Goal: Check status

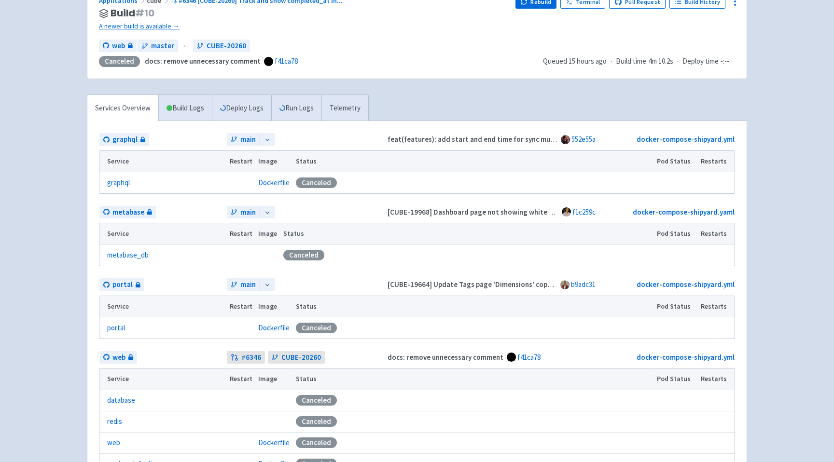
scroll to position [32, 0]
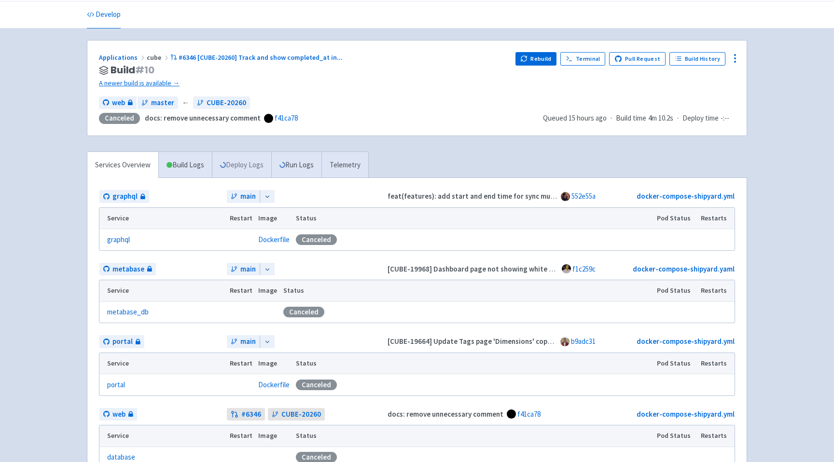
click at [255, 166] on link "Deploy Logs" at bounding box center [241, 165] width 59 height 27
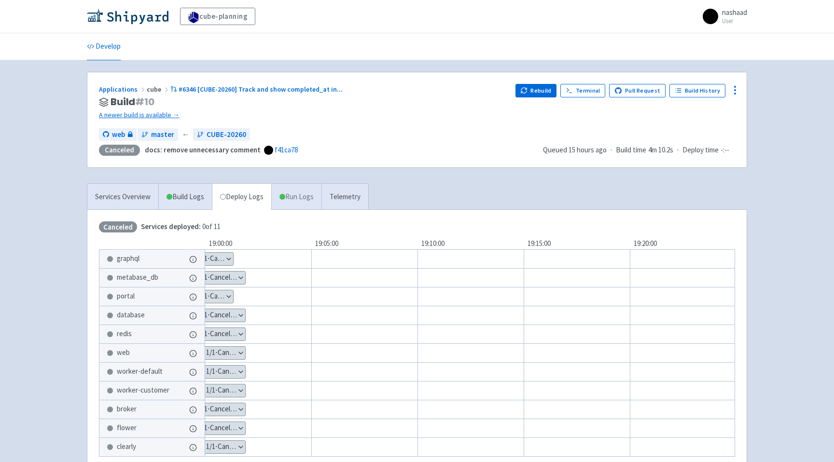
click at [296, 200] on link "Run Logs" at bounding box center [296, 197] width 50 height 27
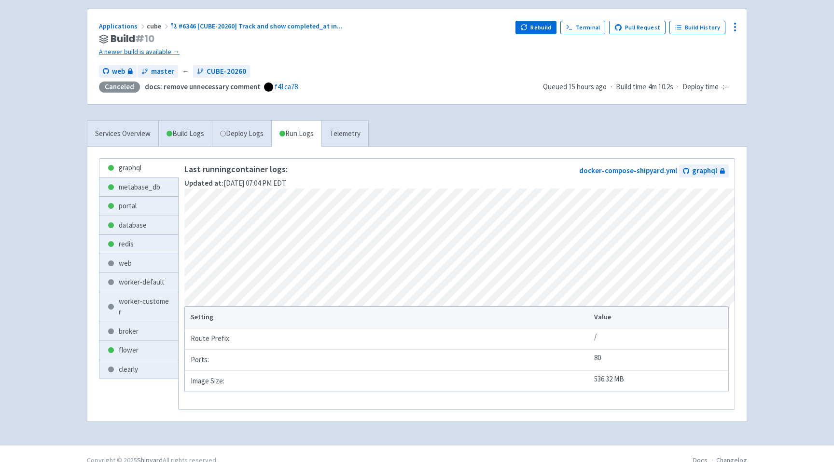
scroll to position [59, 0]
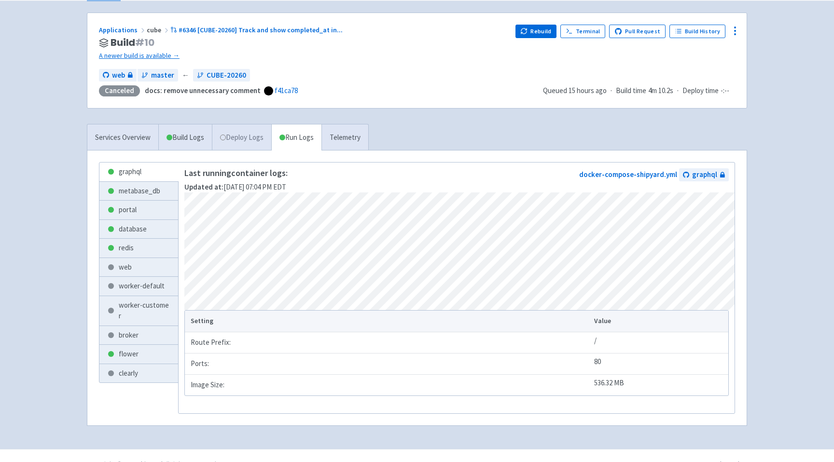
click at [239, 138] on link "Deploy Logs" at bounding box center [241, 137] width 59 height 27
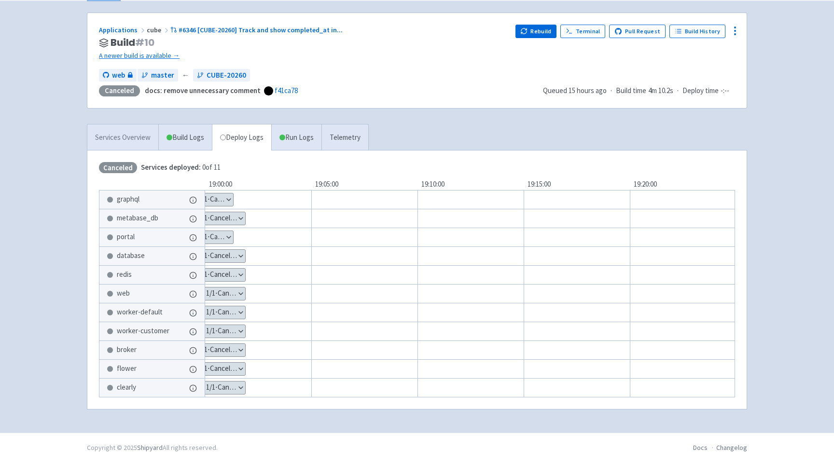
click at [132, 136] on link "Services Overview" at bounding box center [122, 137] width 71 height 27
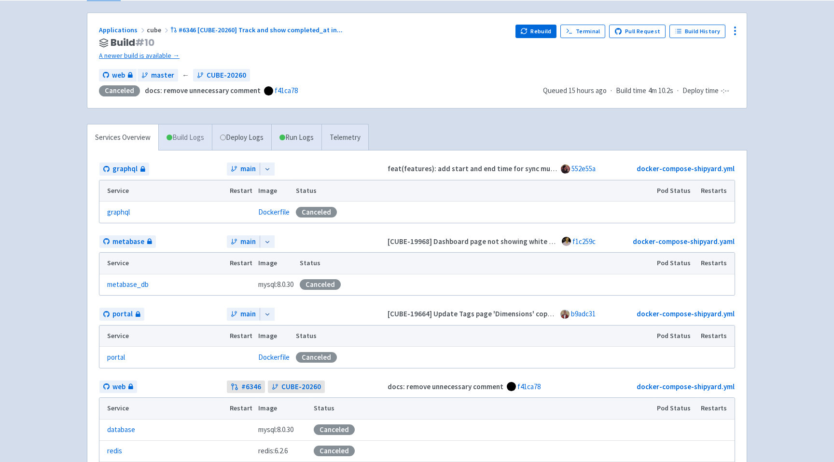
click at [169, 136] on span at bounding box center [169, 138] width 6 height 6
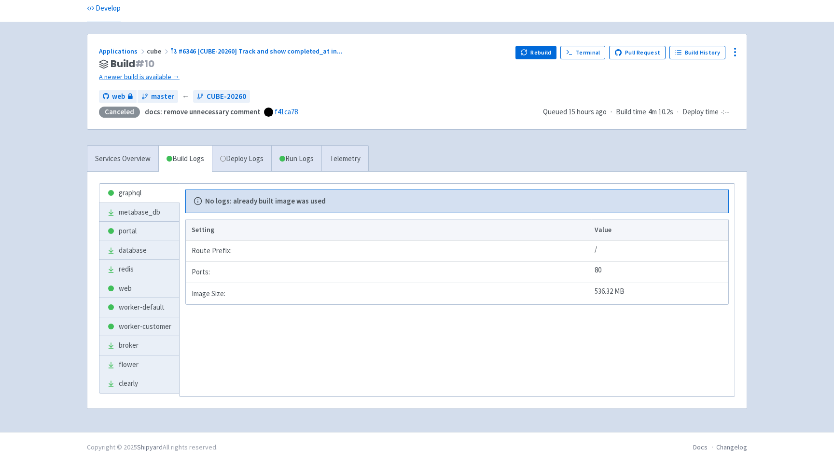
scroll to position [38, 0]
